Goal: Obtain resource: Download file/media

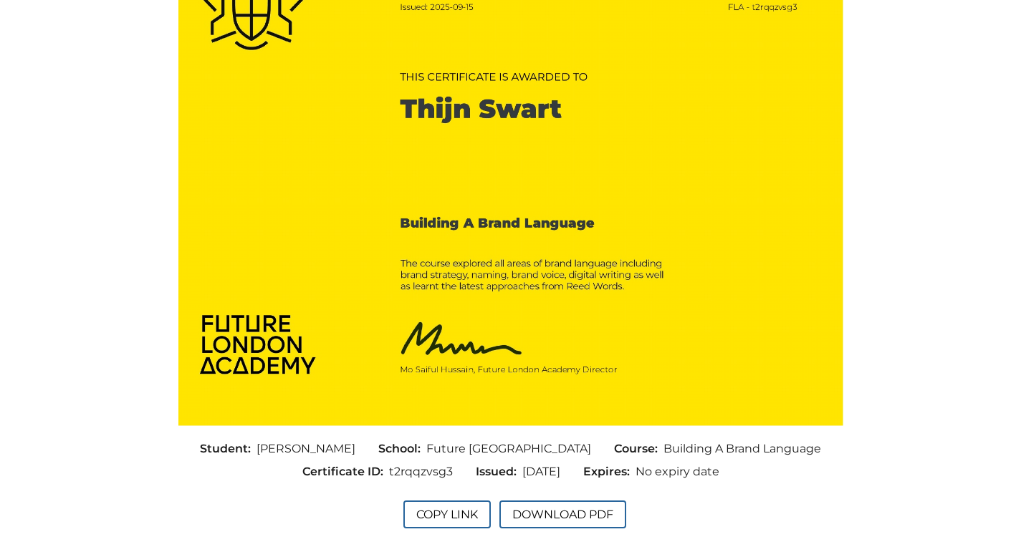
scroll to position [178, 0]
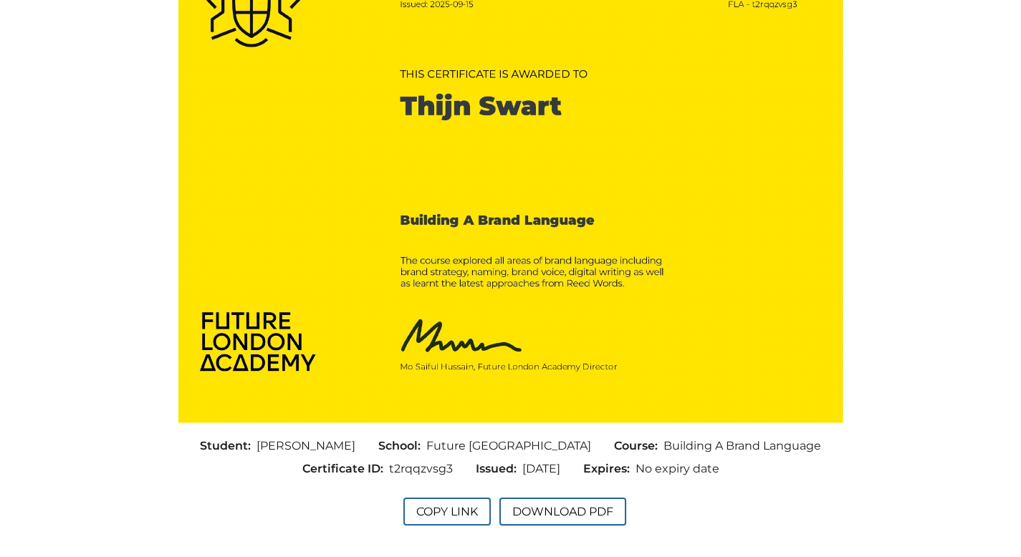
click at [544, 506] on button "Download PDF" at bounding box center [562, 512] width 127 height 28
click at [451, 506] on button "Copy Link" at bounding box center [446, 512] width 87 height 28
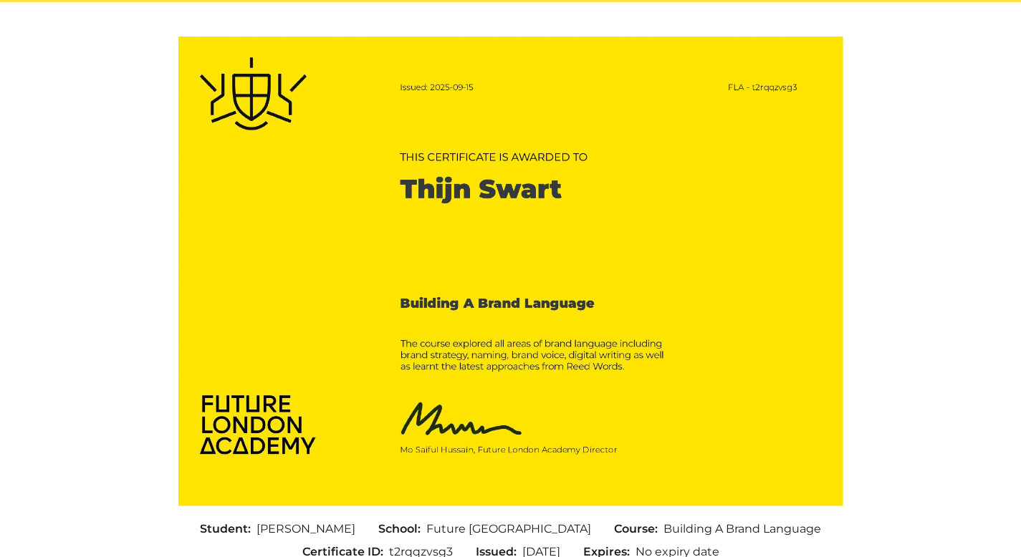
scroll to position [97, 0]
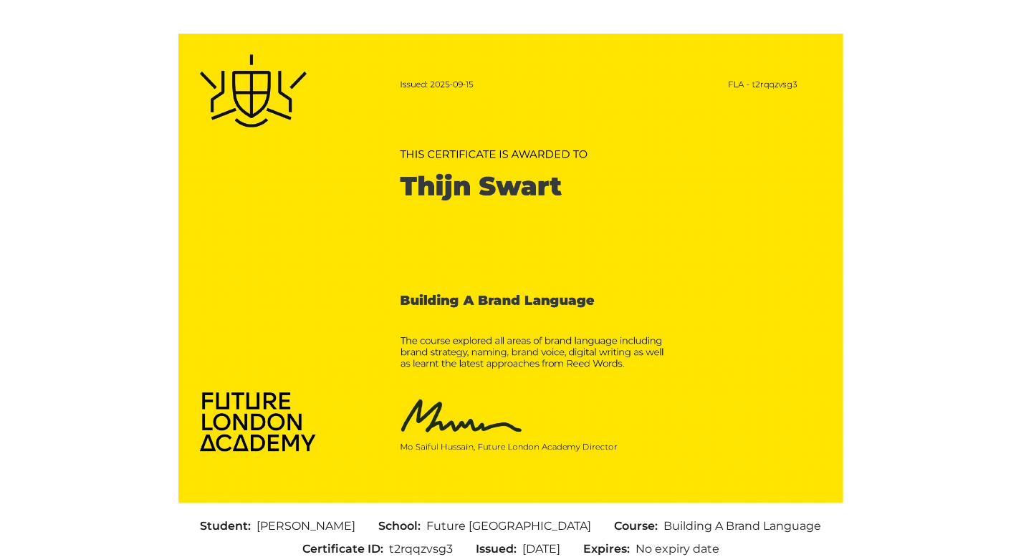
click at [447, 299] on img at bounding box center [510, 268] width 665 height 469
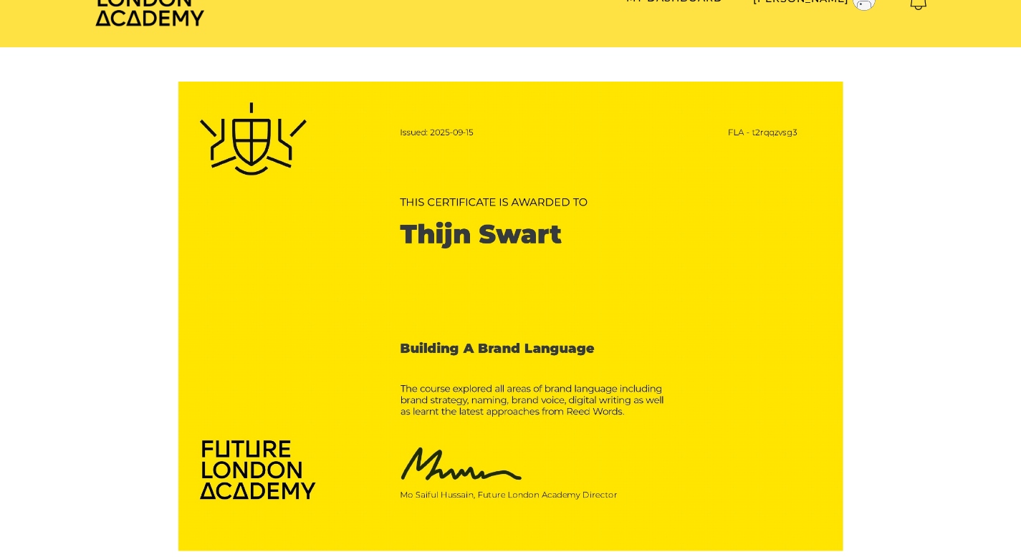
scroll to position [0, 0]
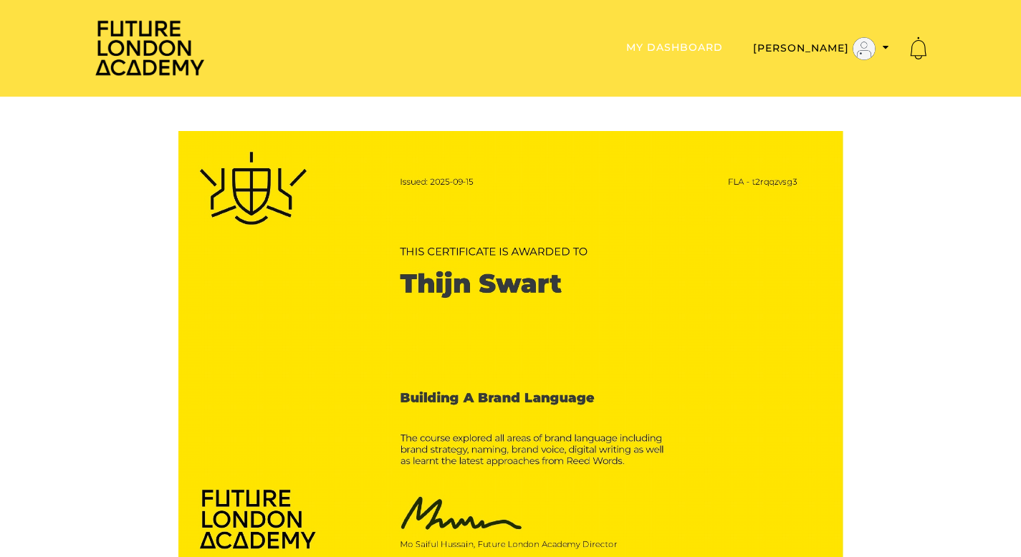
click at [723, 51] on link "My Dashboard" at bounding box center [674, 47] width 97 height 13
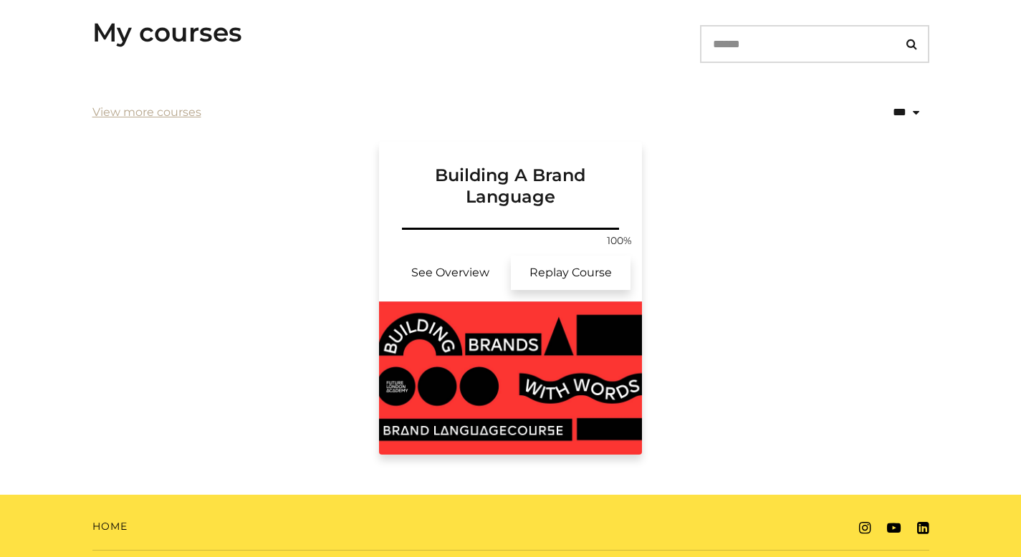
scroll to position [274, 0]
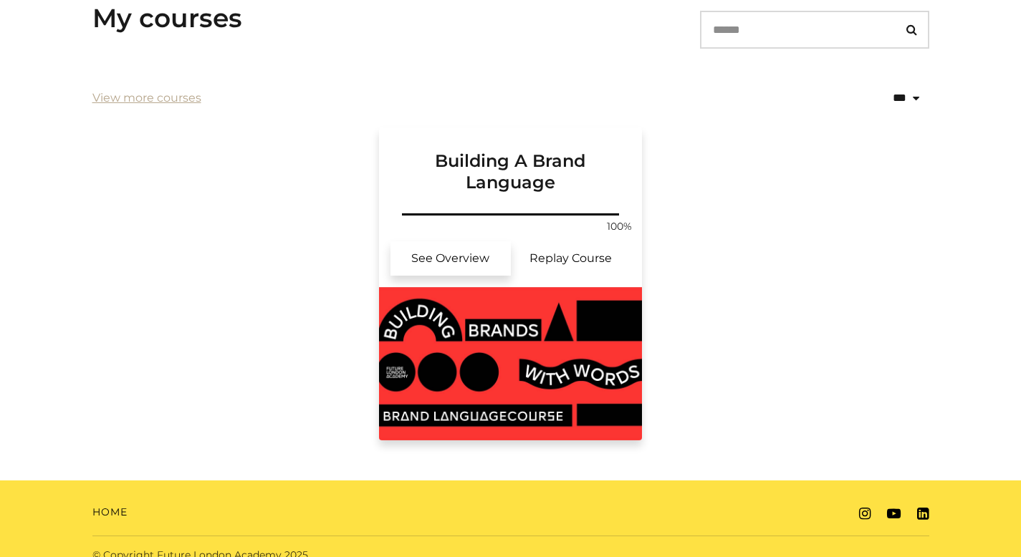
click at [456, 253] on link "See Overview" at bounding box center [450, 258] width 120 height 34
click at [544, 160] on h3 "Building A Brand Language" at bounding box center [510, 161] width 229 height 66
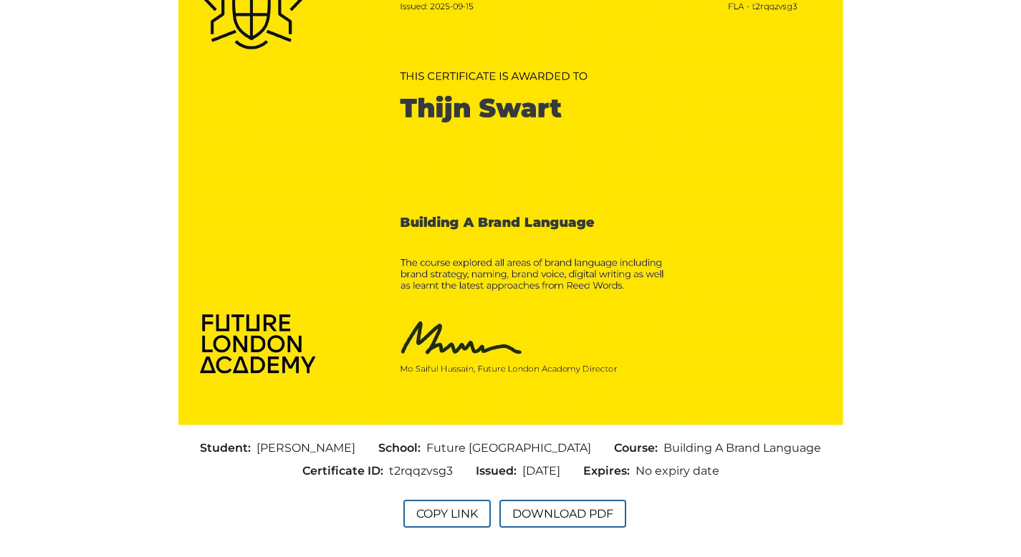
scroll to position [202, 0]
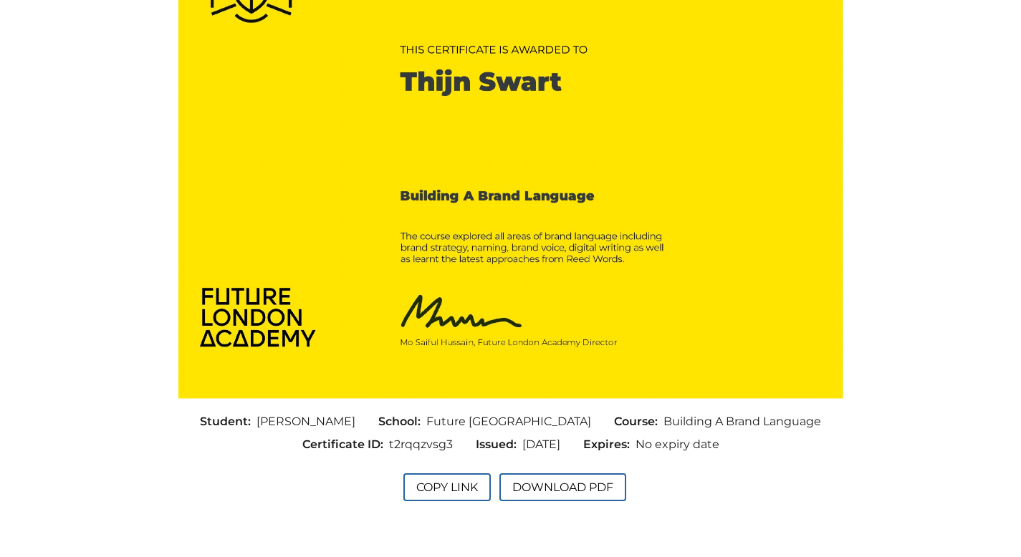
click at [407, 450] on span "t2rqqzvsg3" at bounding box center [421, 444] width 64 height 17
copy span "t2rqqzvsg3"
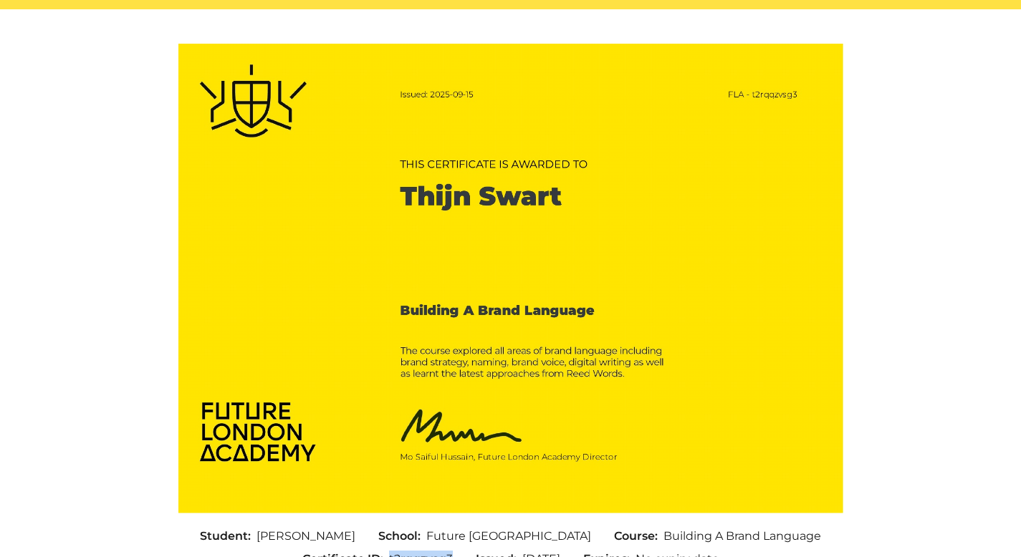
scroll to position [115, 0]
